Goal: Navigation & Orientation: Find specific page/section

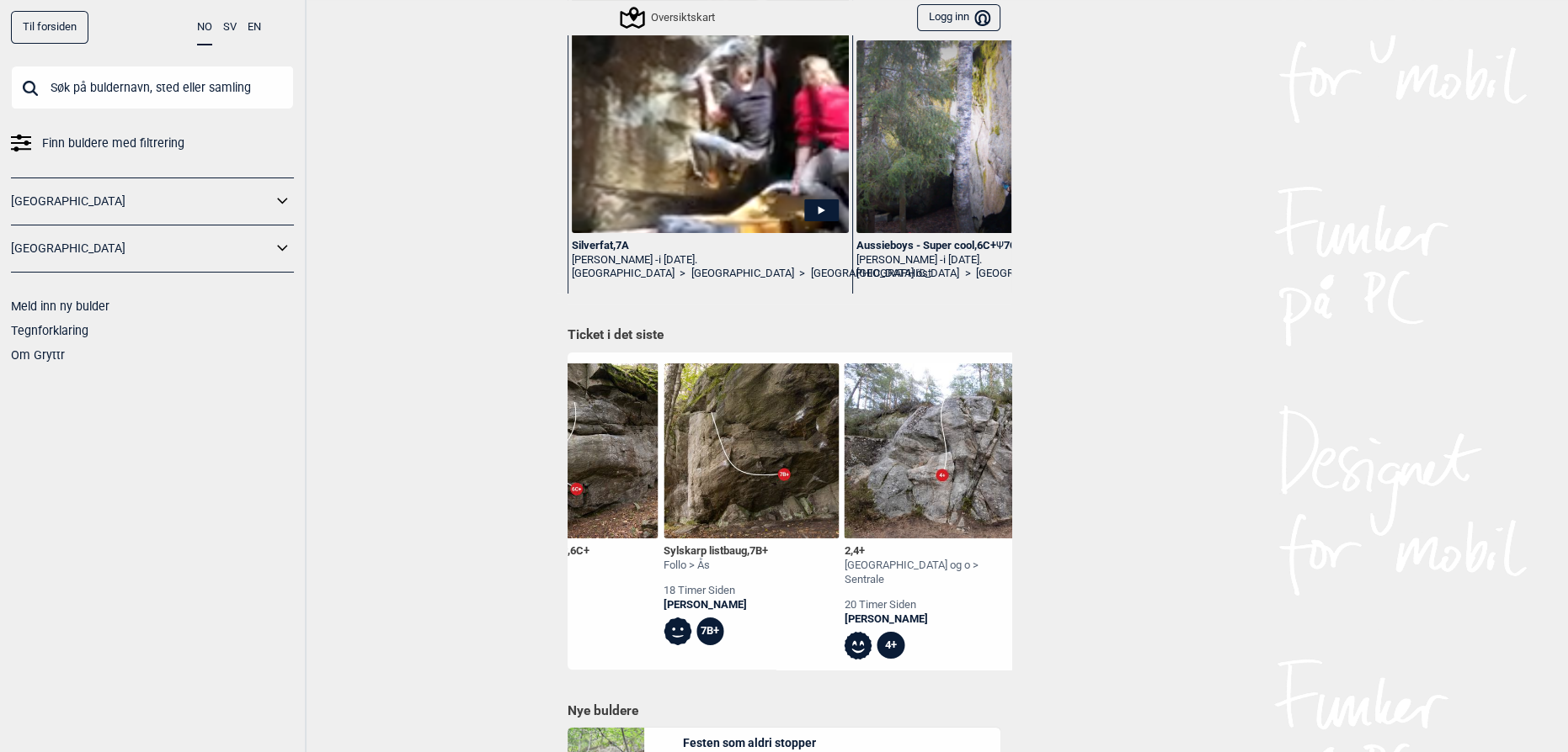
scroll to position [0, 4078]
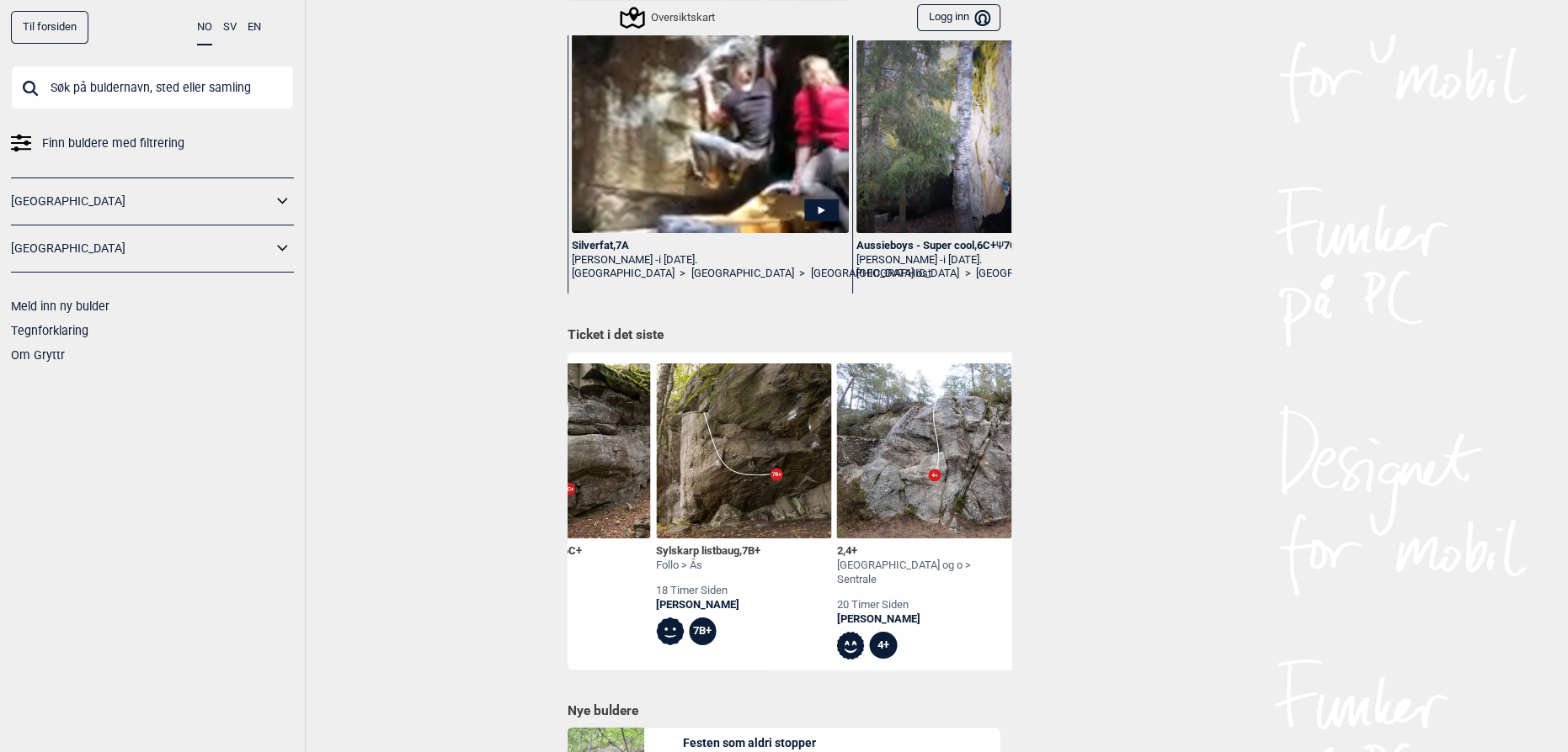
click at [701, 513] on img at bounding box center [744, 451] width 175 height 175
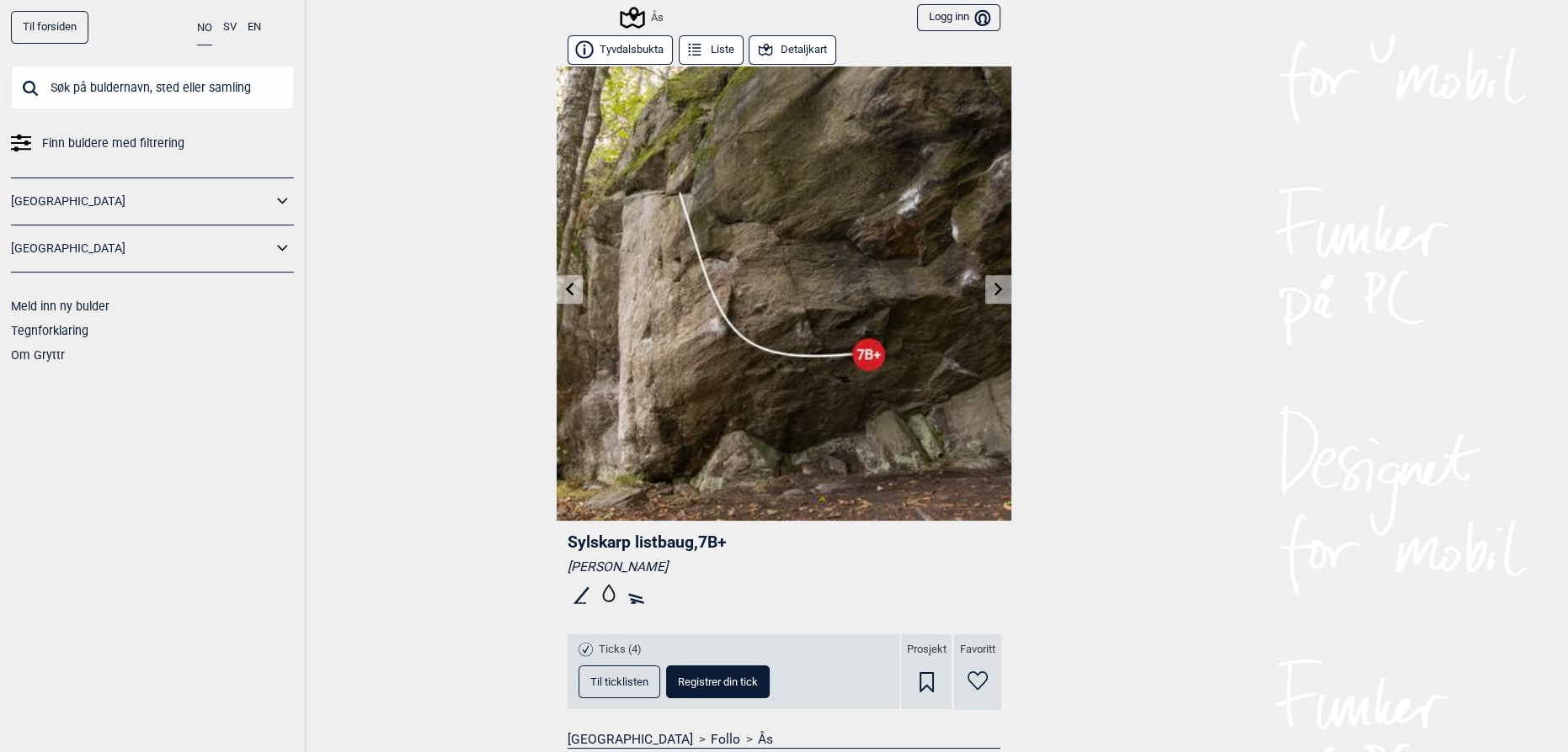
click at [602, 684] on span "Til ticklisten" at bounding box center [620, 682] width 58 height 11
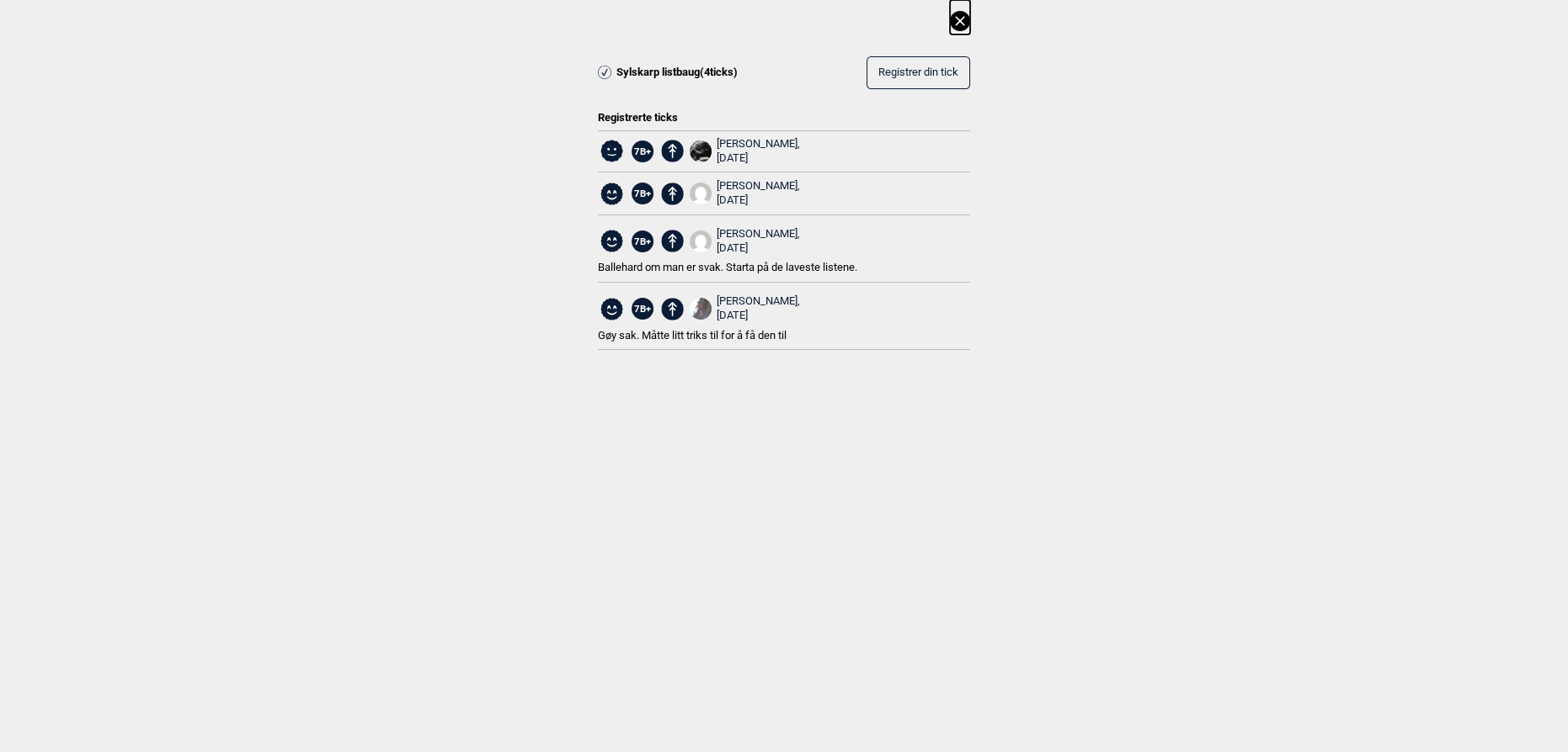
click at [965, 24] on icon at bounding box center [960, 21] width 20 height 20
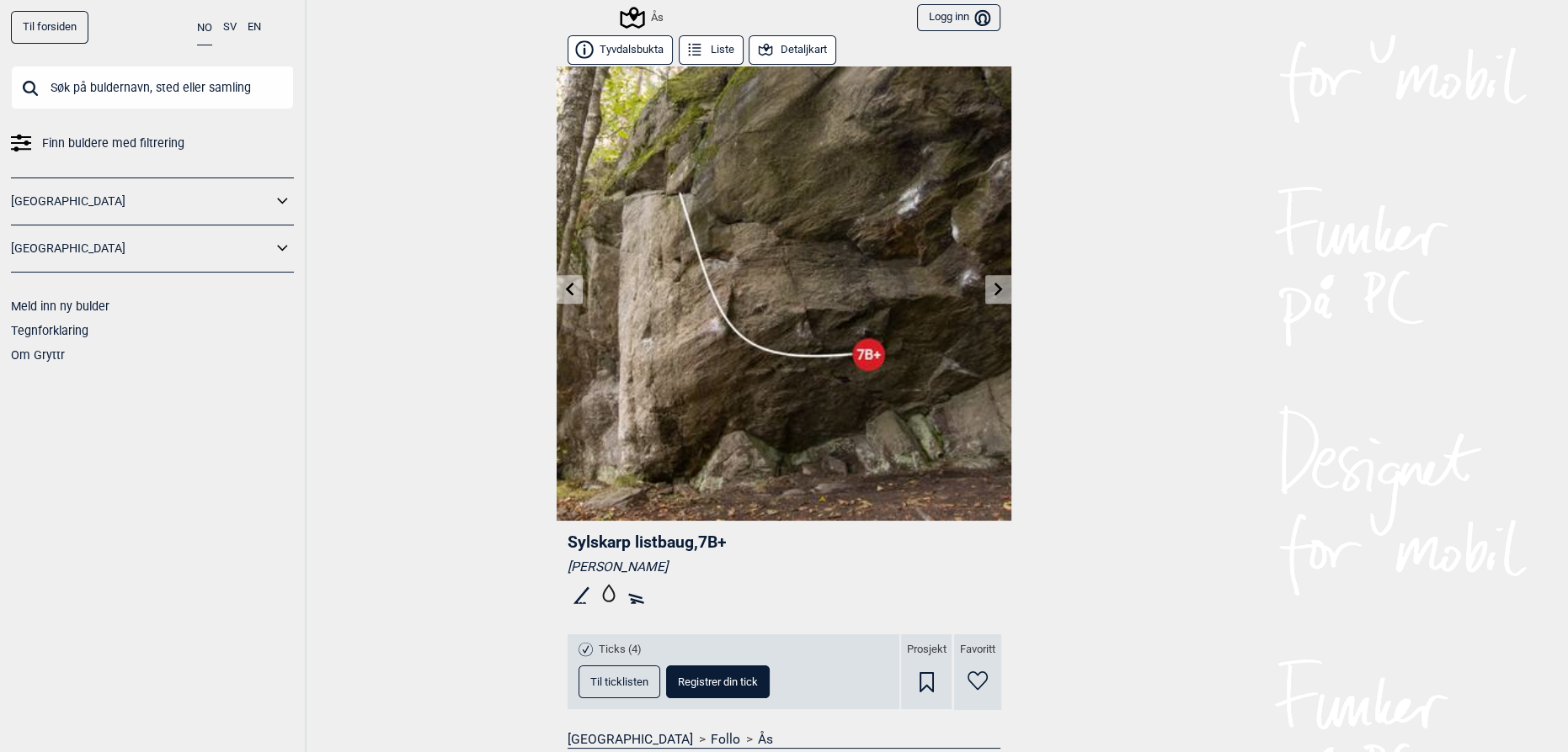
click at [1000, 289] on link at bounding box center [998, 290] width 26 height 28
click at [564, 289] on icon at bounding box center [570, 288] width 13 height 13
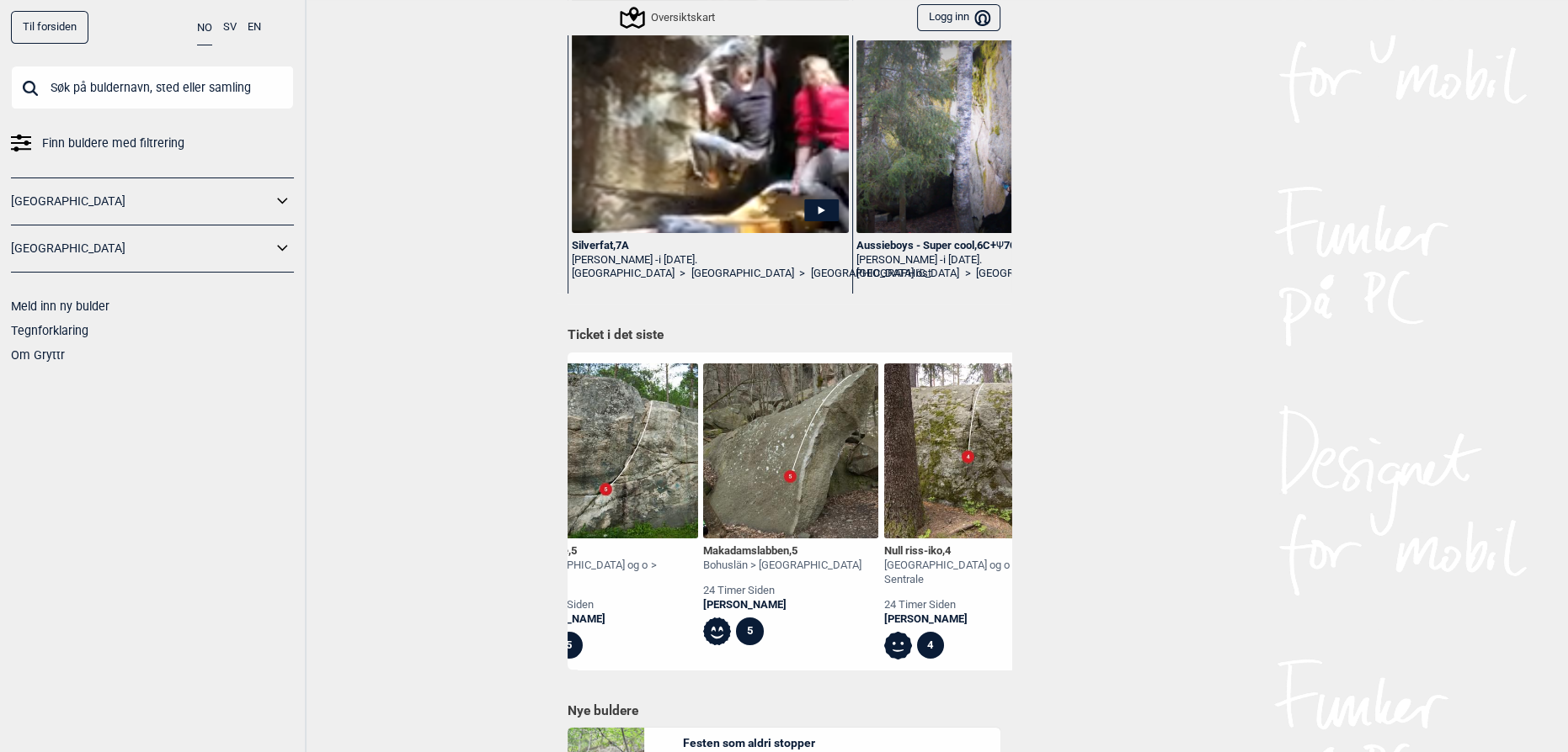
scroll to position [0, 8746]
